Goal: Transaction & Acquisition: Book appointment/travel/reservation

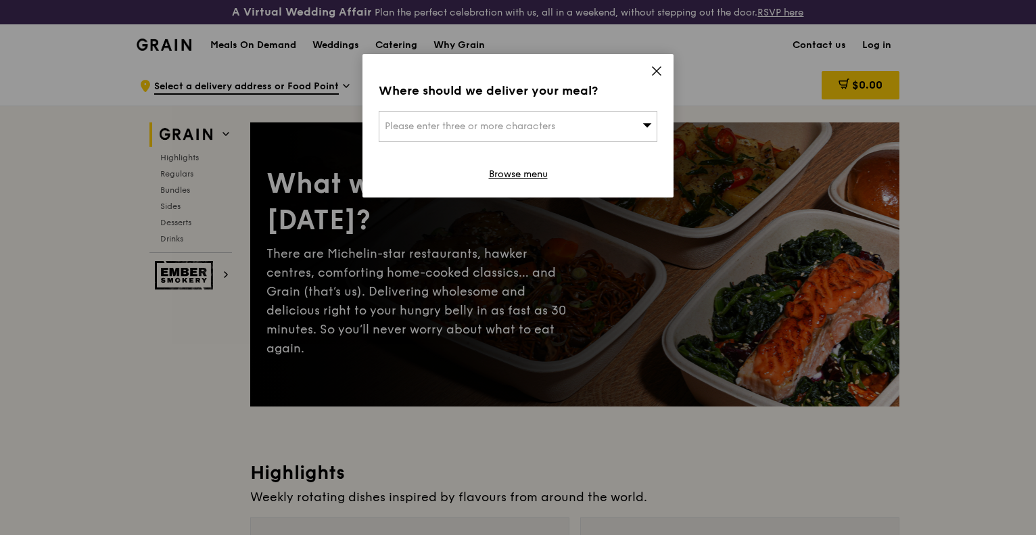
click at [660, 70] on icon at bounding box center [657, 71] width 12 height 12
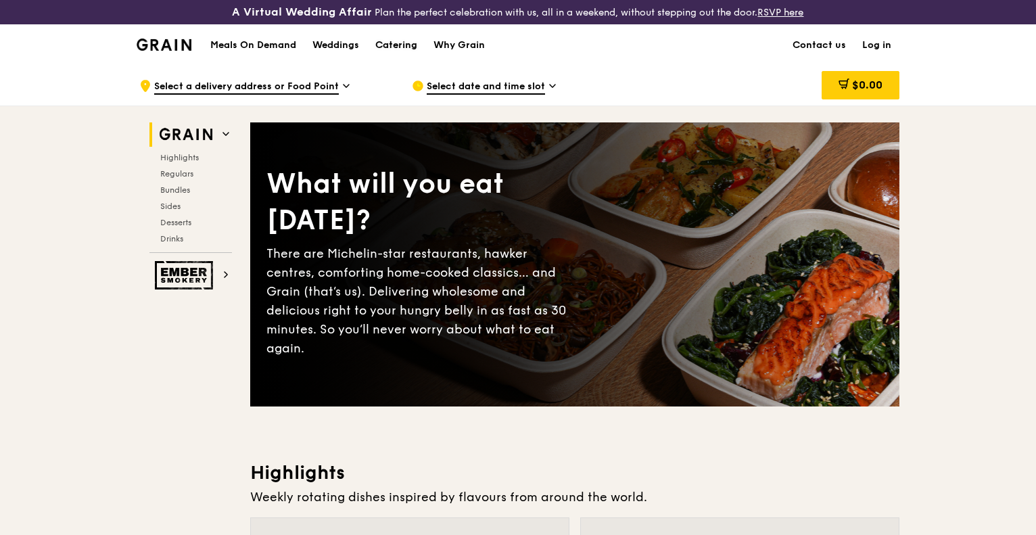
click at [392, 51] on div "Catering" at bounding box center [396, 45] width 42 height 41
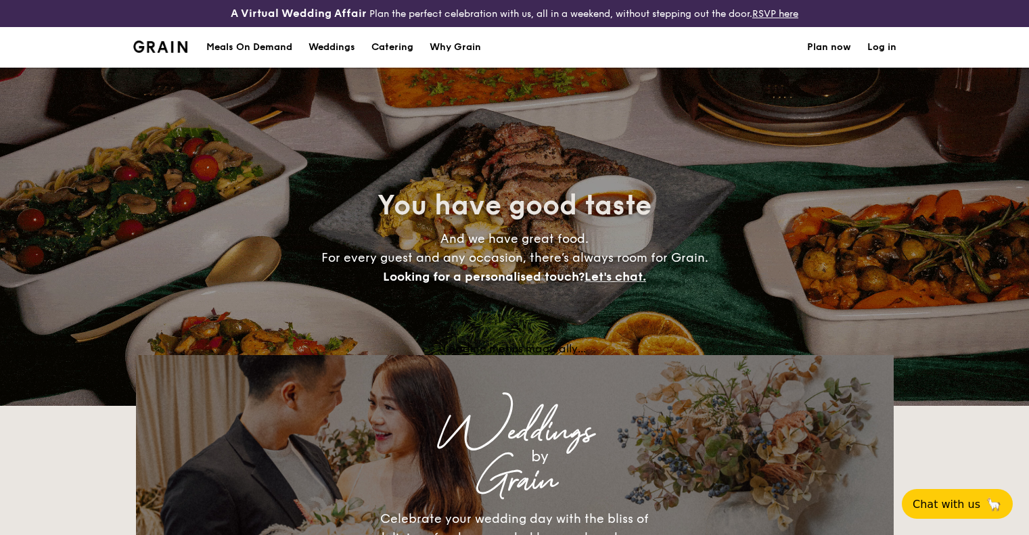
select select
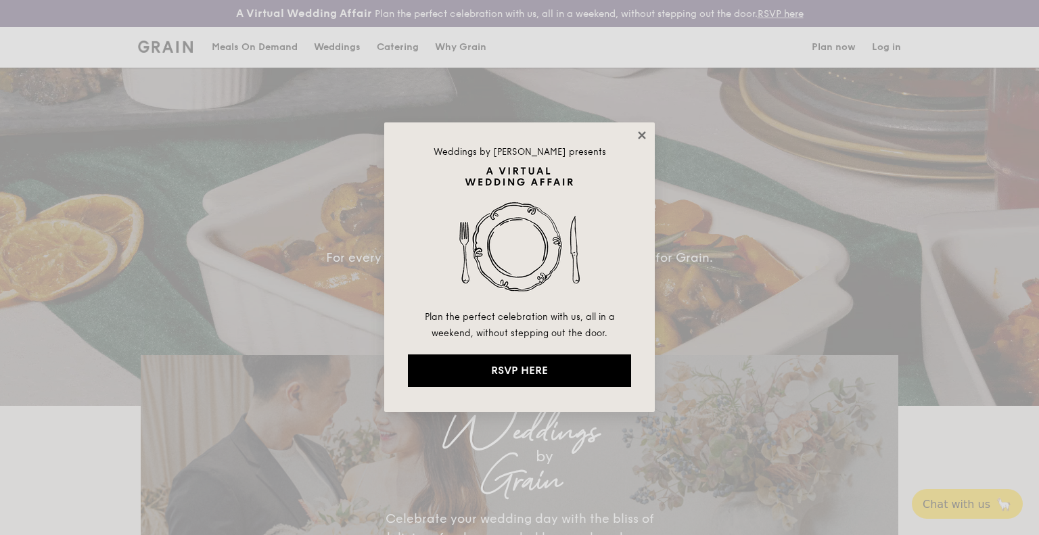
click at [643, 135] on icon at bounding box center [641, 134] width 7 height 7
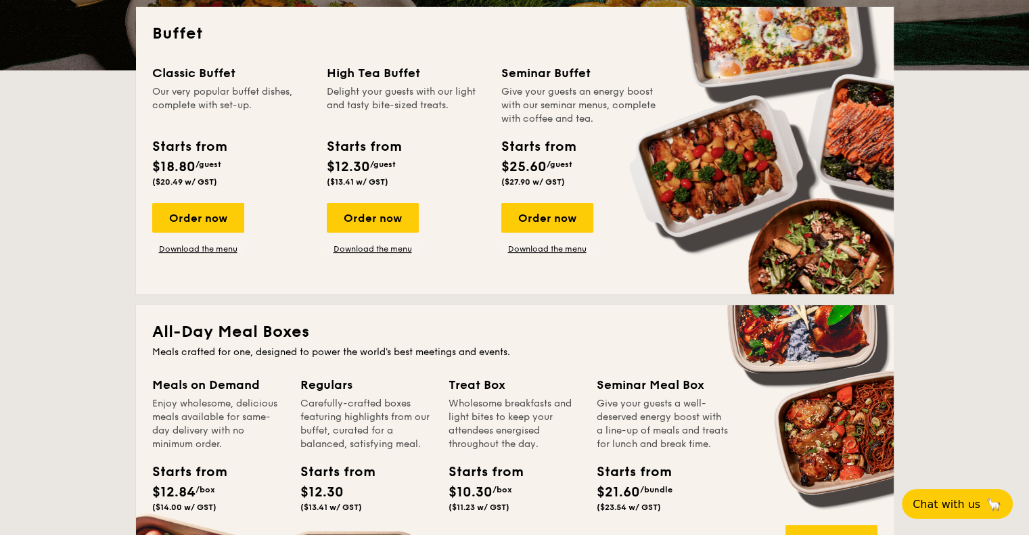
scroll to position [338, 0]
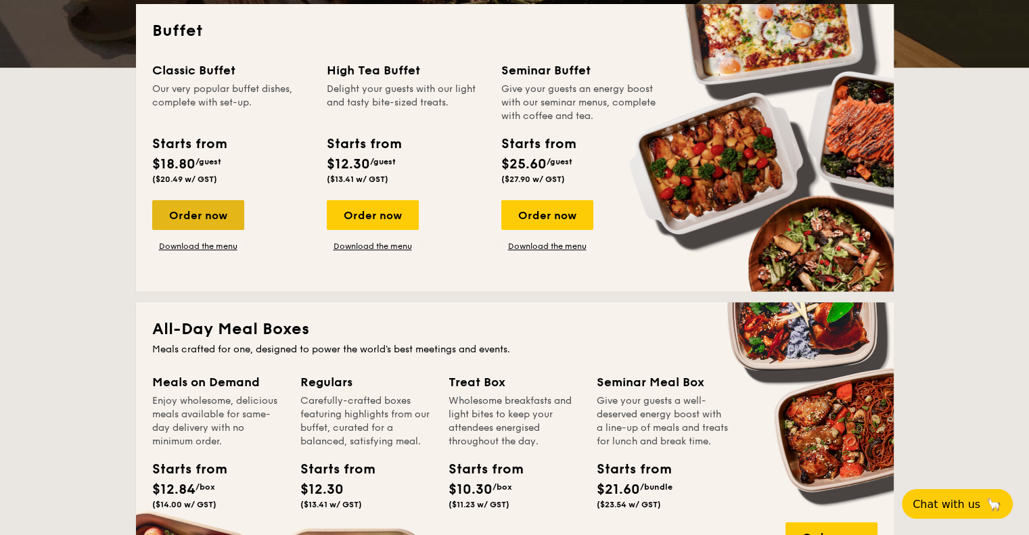
click at [193, 213] on div "Order now" at bounding box center [198, 215] width 92 height 30
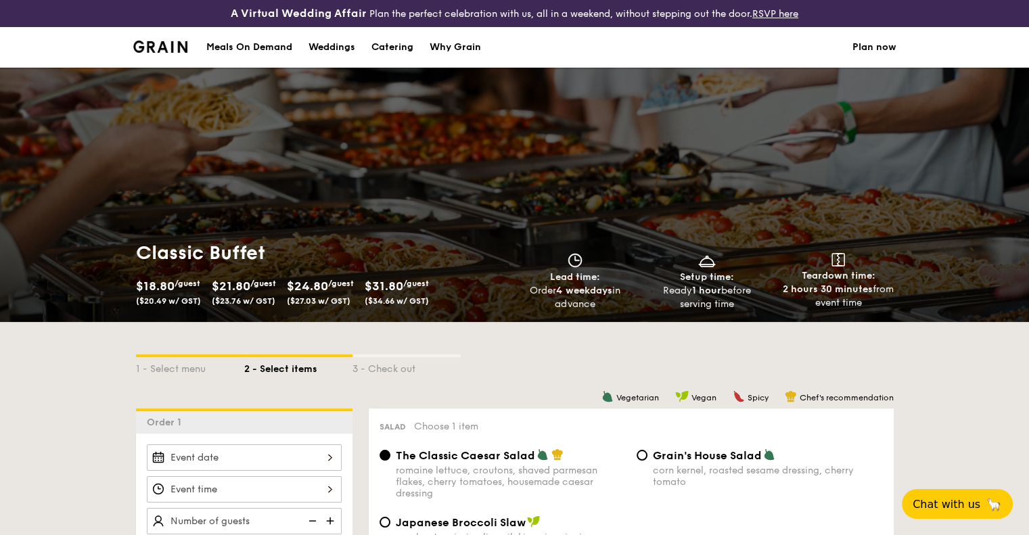
scroll to position [271, 0]
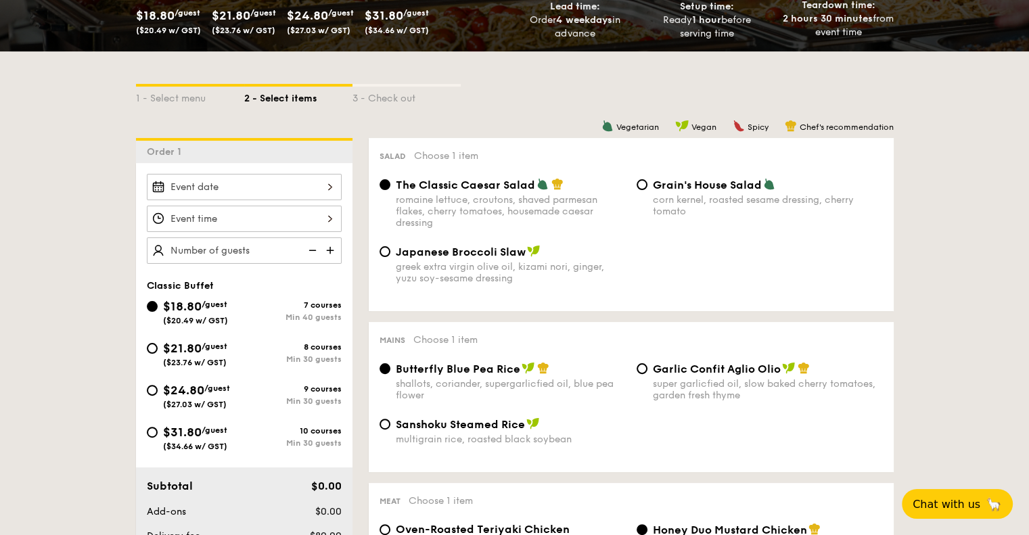
click at [239, 185] on div at bounding box center [244, 187] width 195 height 26
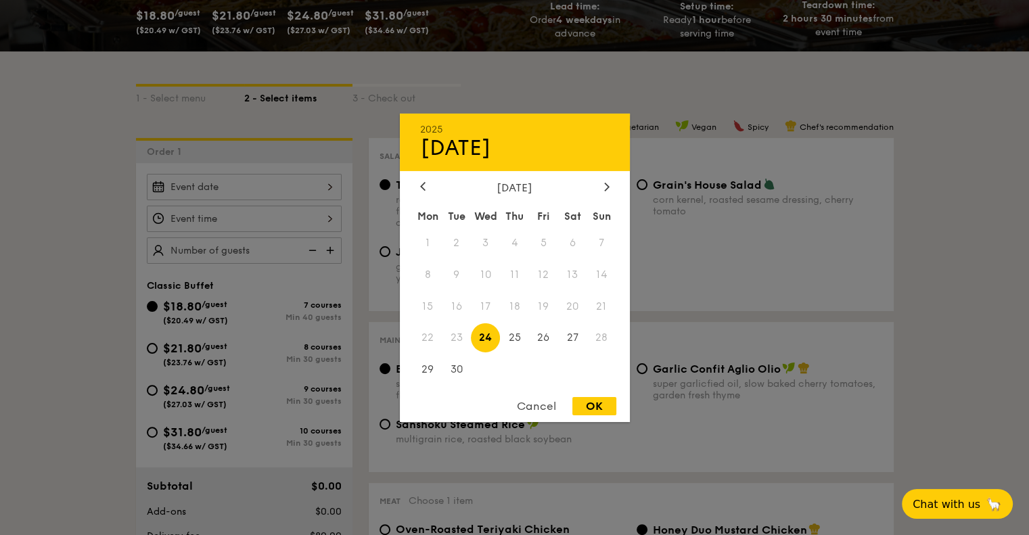
click at [599, 186] on div "[DATE]" at bounding box center [514, 187] width 189 height 13
click at [607, 184] on icon at bounding box center [606, 187] width 4 height 8
click at [434, 361] on span "27" at bounding box center [427, 369] width 29 height 29
click at [582, 401] on div "OK" at bounding box center [594, 406] width 44 height 18
type input "[DATE]"
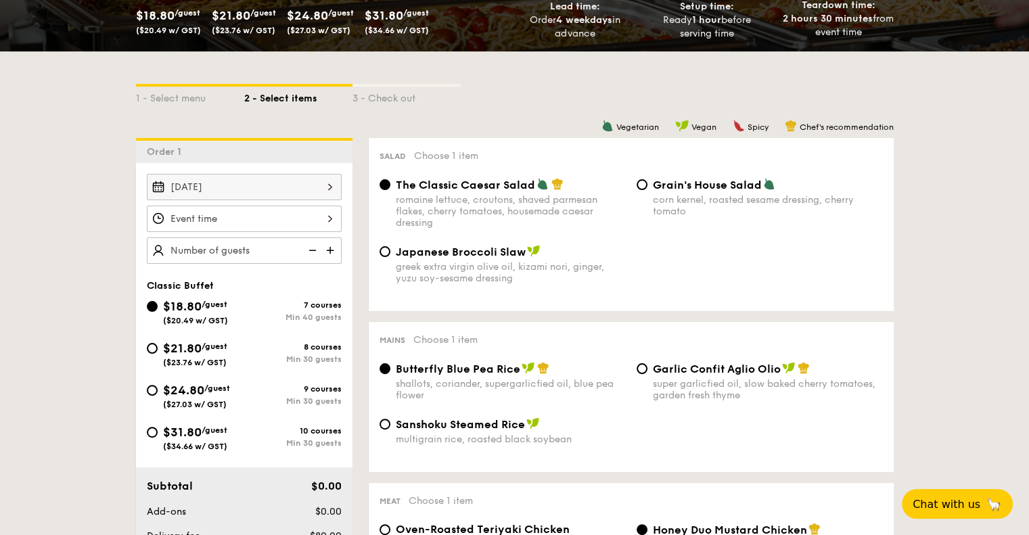
click at [286, 227] on div at bounding box center [244, 219] width 195 height 26
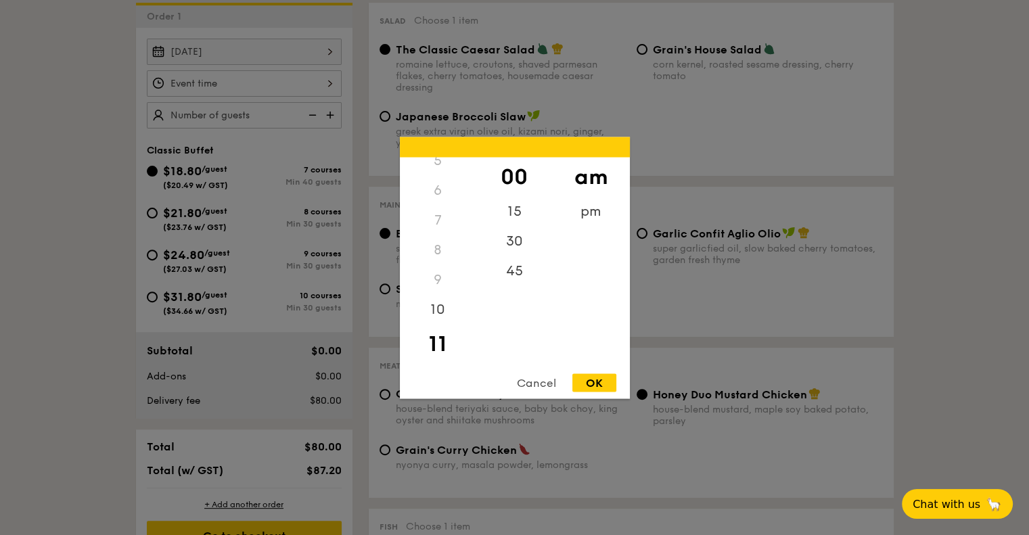
scroll to position [338, 0]
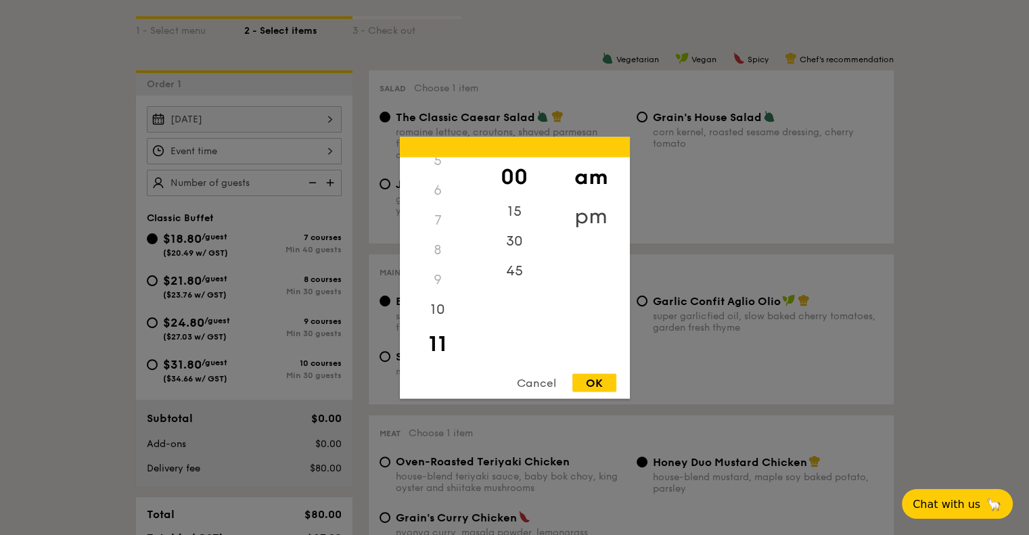
click at [590, 213] on div "pm" at bounding box center [591, 215] width 76 height 39
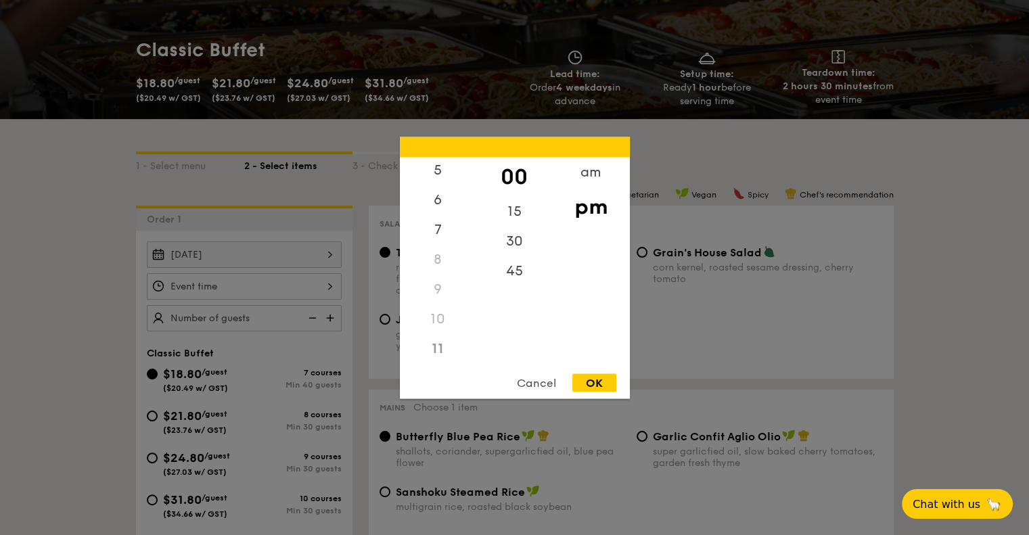
scroll to position [151, 0]
click at [473, 273] on div "12 1 2 3 4 5 6 7 8 9 10 11" at bounding box center [438, 260] width 76 height 206
drag, startPoint x: 480, startPoint y: 216, endPoint x: 480, endPoint y: 197, distance: 18.9
click at [480, 208] on div "00 15 30 45" at bounding box center [514, 260] width 76 height 206
click at [478, 185] on div "00" at bounding box center [514, 176] width 76 height 39
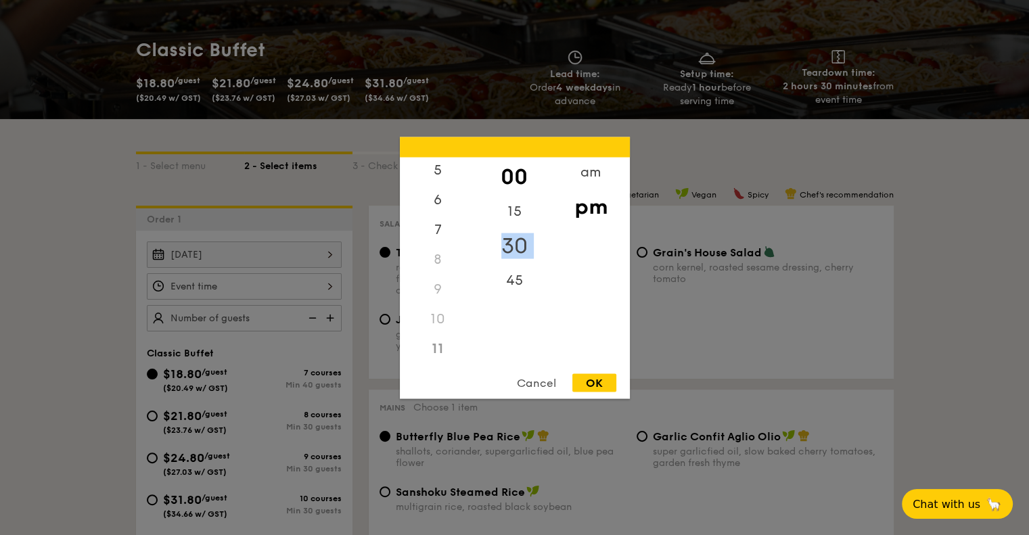
drag, startPoint x: 475, startPoint y: 269, endPoint x: 476, endPoint y: 236, distance: 33.1
click at [476, 237] on div "00 15 30 45" at bounding box center [514, 260] width 76 height 206
click at [440, 164] on div "5" at bounding box center [438, 165] width 76 height 39
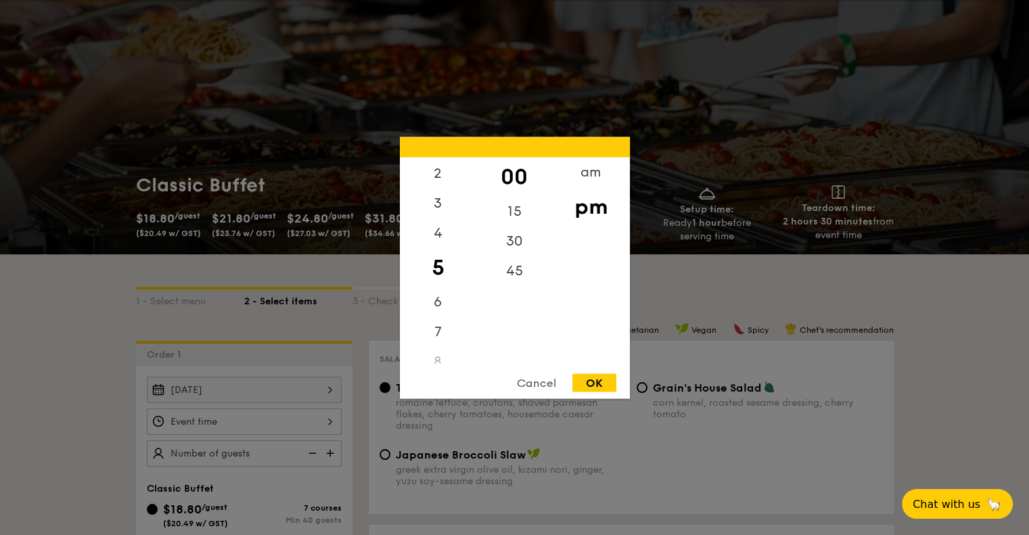
scroll to position [0, 0]
click at [444, 168] on div "12" at bounding box center [438, 176] width 76 height 39
click at [521, 246] on div "30" at bounding box center [514, 245] width 76 height 39
click at [595, 388] on div "OK" at bounding box center [594, 382] width 44 height 18
type input "12:30PM"
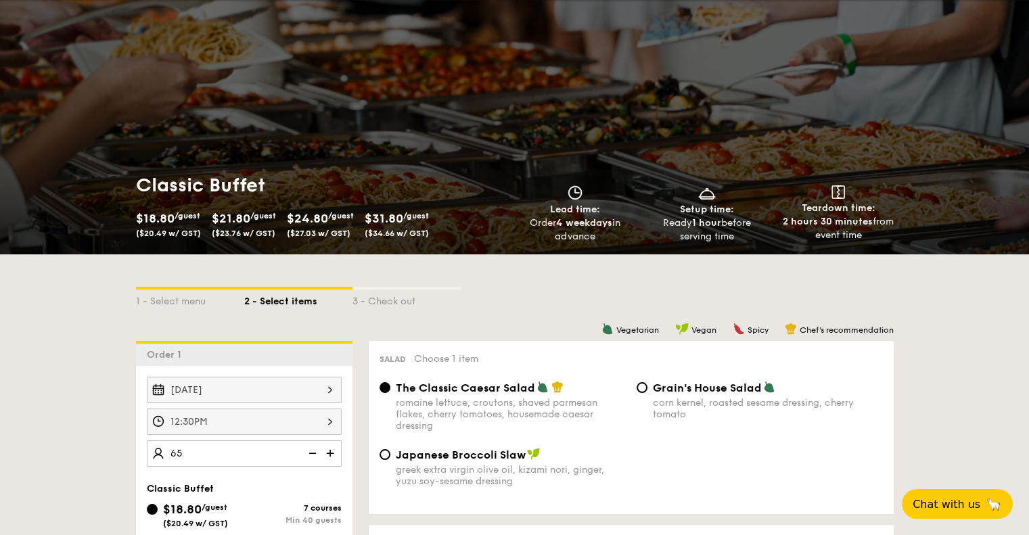
type input "65 guests"
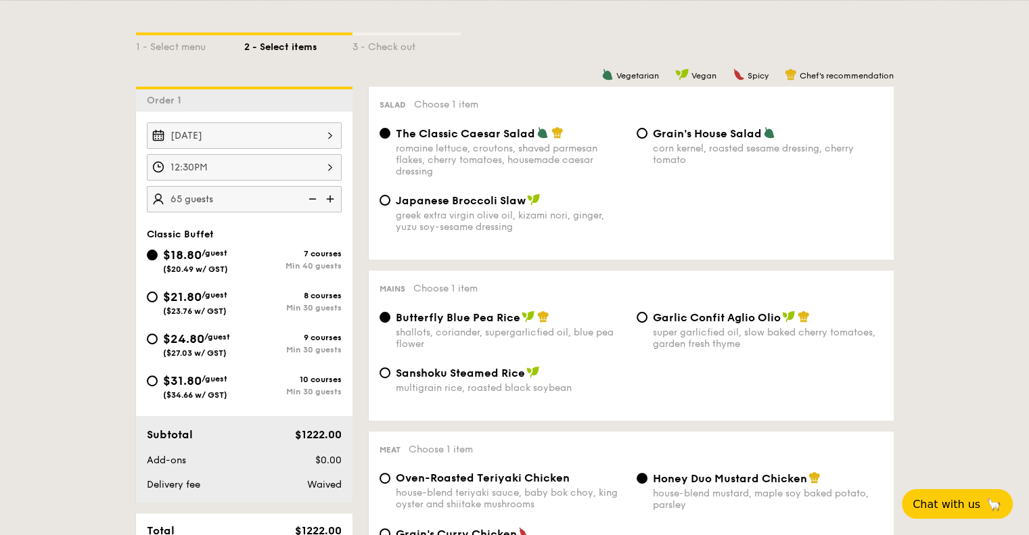
scroll to position [406, 0]
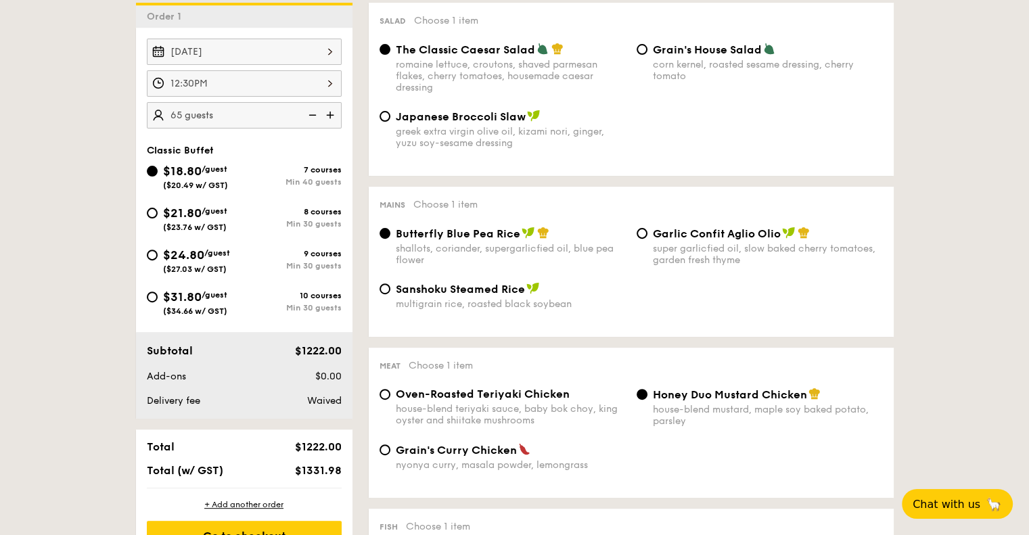
click at [189, 302] on span "$31.80" at bounding box center [182, 296] width 39 height 15
click at [158, 302] on input "$31.80 /guest ($34.66 w/ GST) 10 courses Min 30 guests" at bounding box center [152, 296] width 11 height 11
radio input "true"
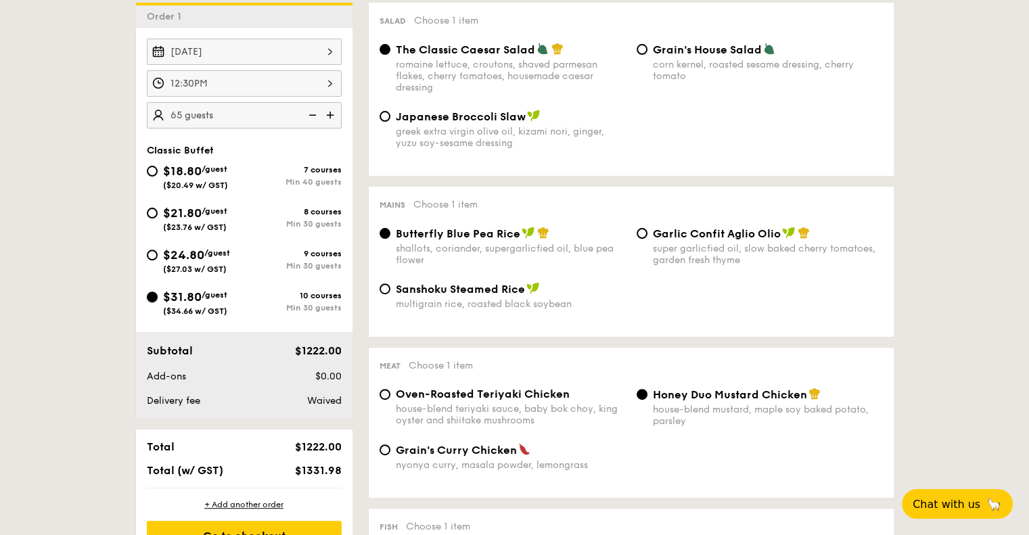
radio input "true"
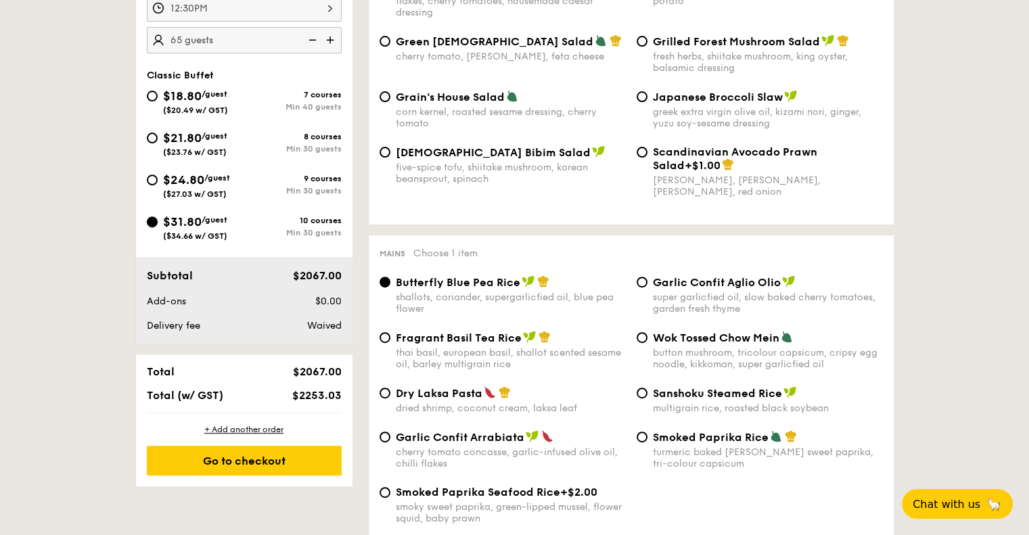
scroll to position [609, 0]
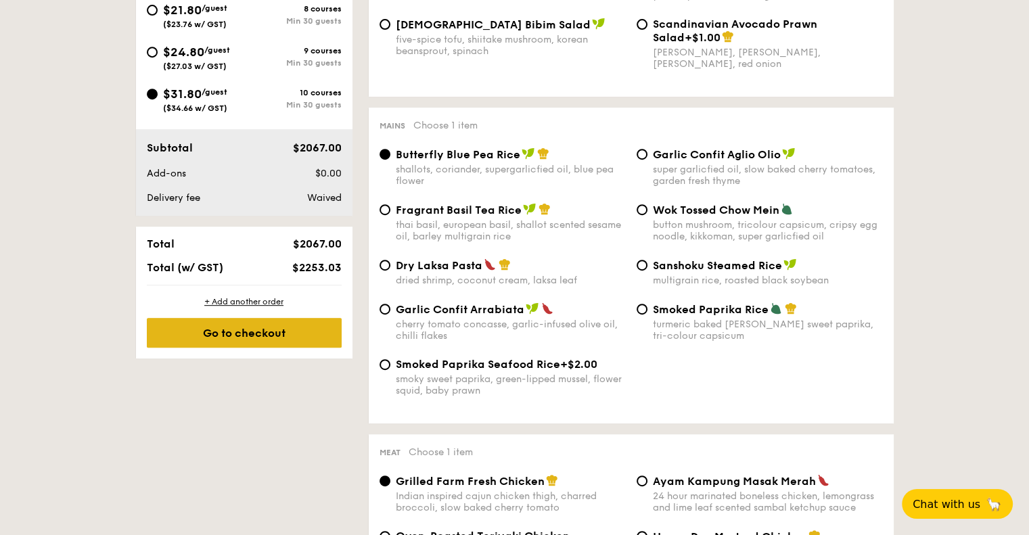
click at [284, 334] on div "Go to checkout" at bounding box center [244, 333] width 195 height 30
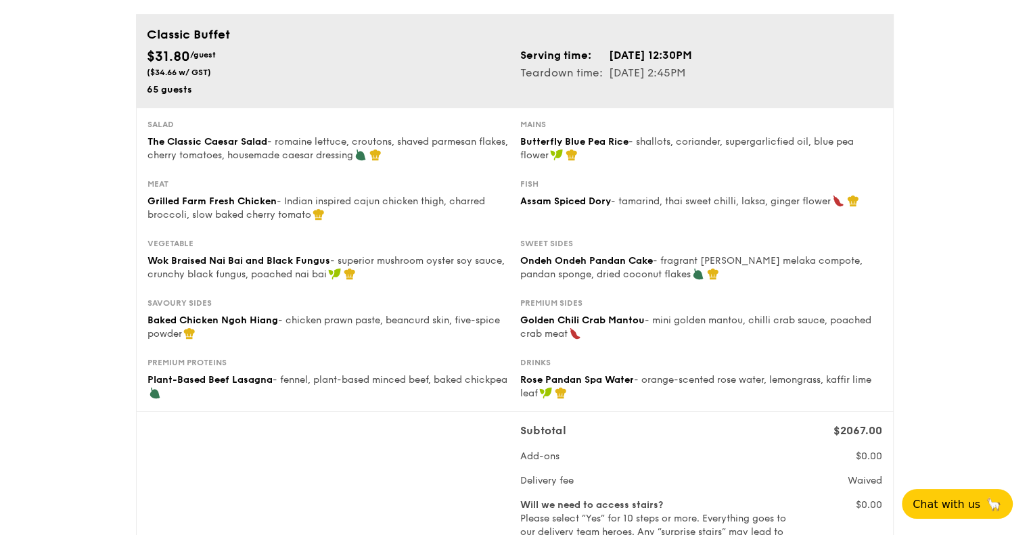
scroll to position [203, 0]
